Goal: Navigation & Orientation: Find specific page/section

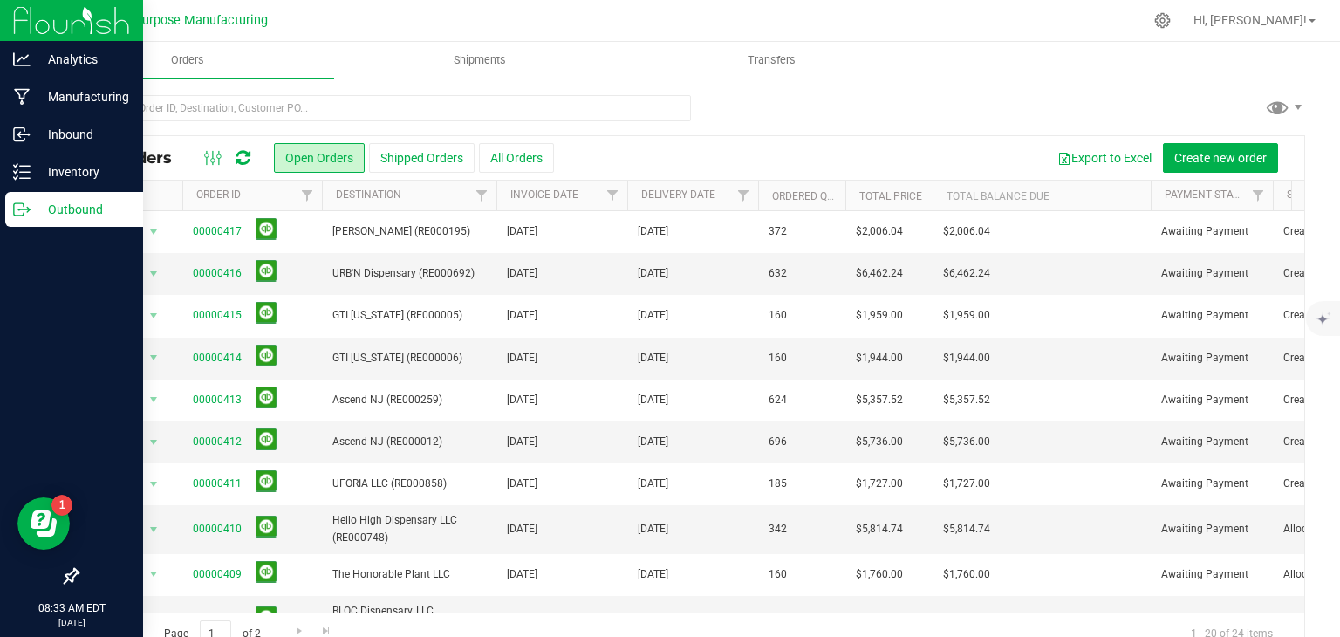
click at [59, 18] on img at bounding box center [71, 20] width 117 height 41
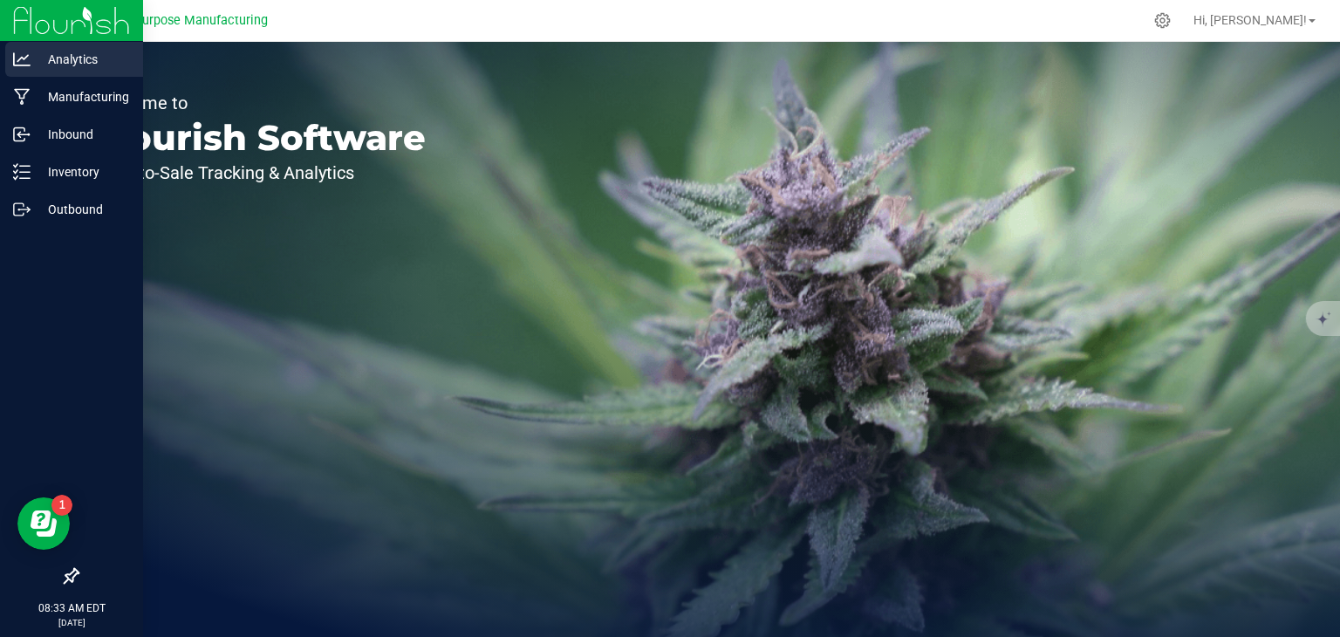
click at [57, 51] on p "Analytics" at bounding box center [83, 59] width 105 height 21
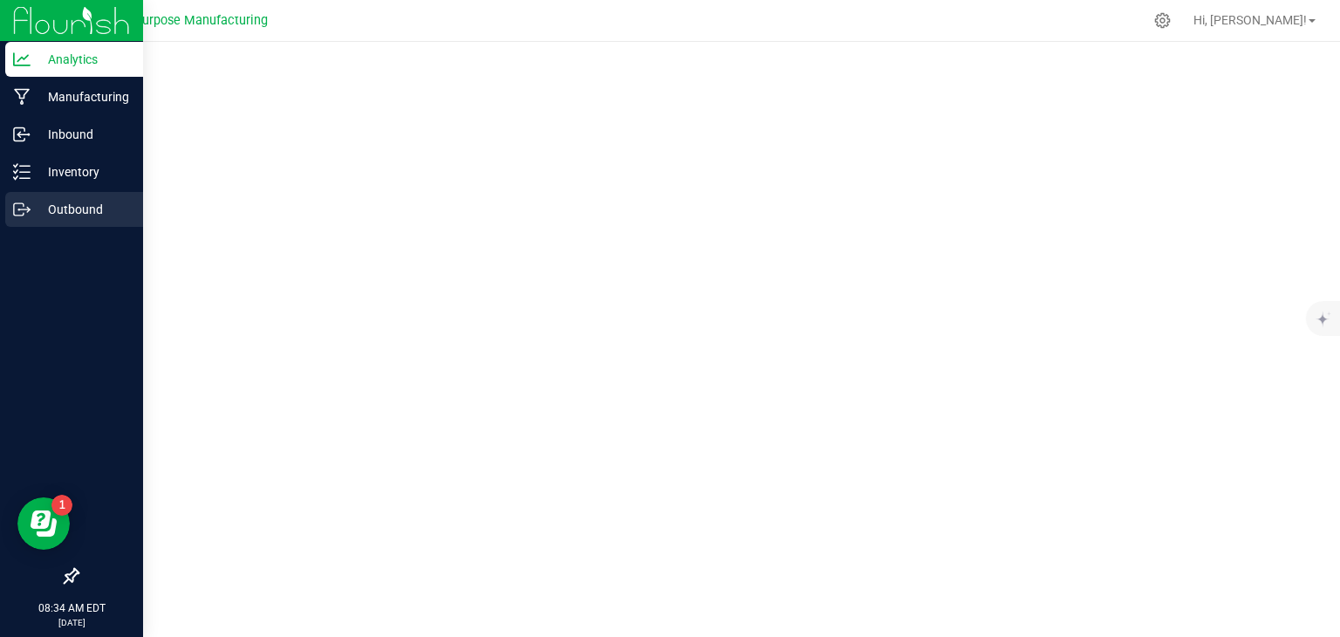
click at [53, 208] on p "Outbound" at bounding box center [83, 209] width 105 height 21
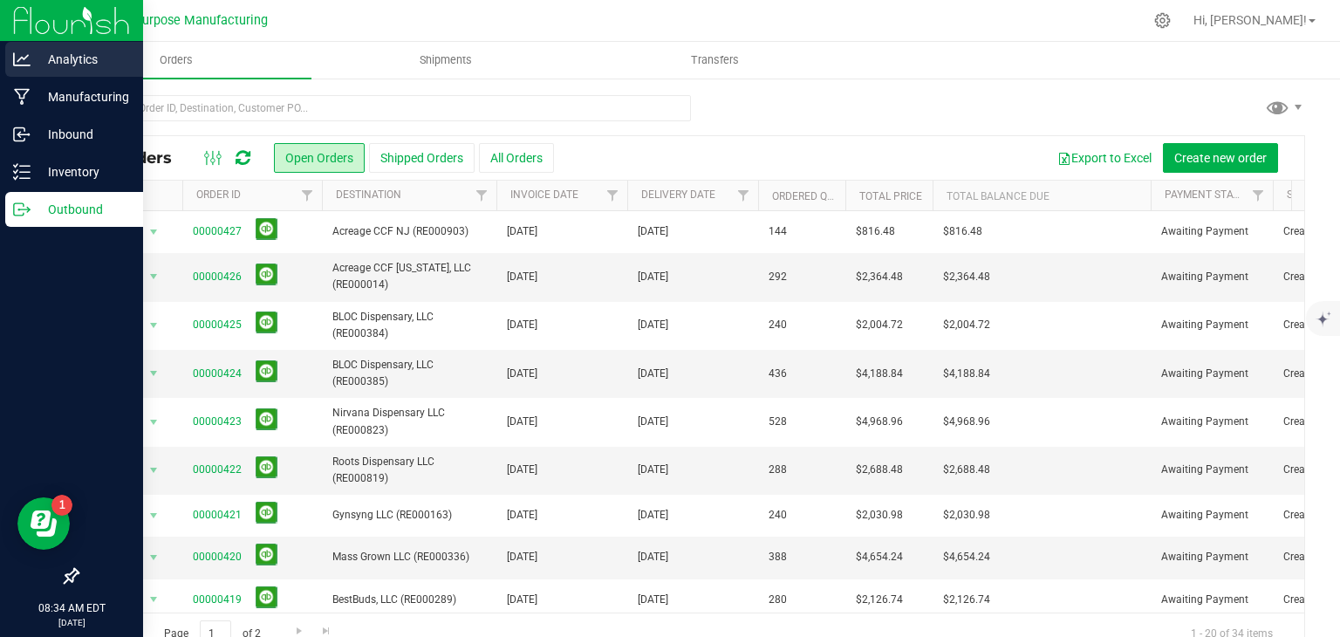
click at [59, 58] on p "Analytics" at bounding box center [83, 59] width 105 height 21
